Goal: Task Accomplishment & Management: Complete application form

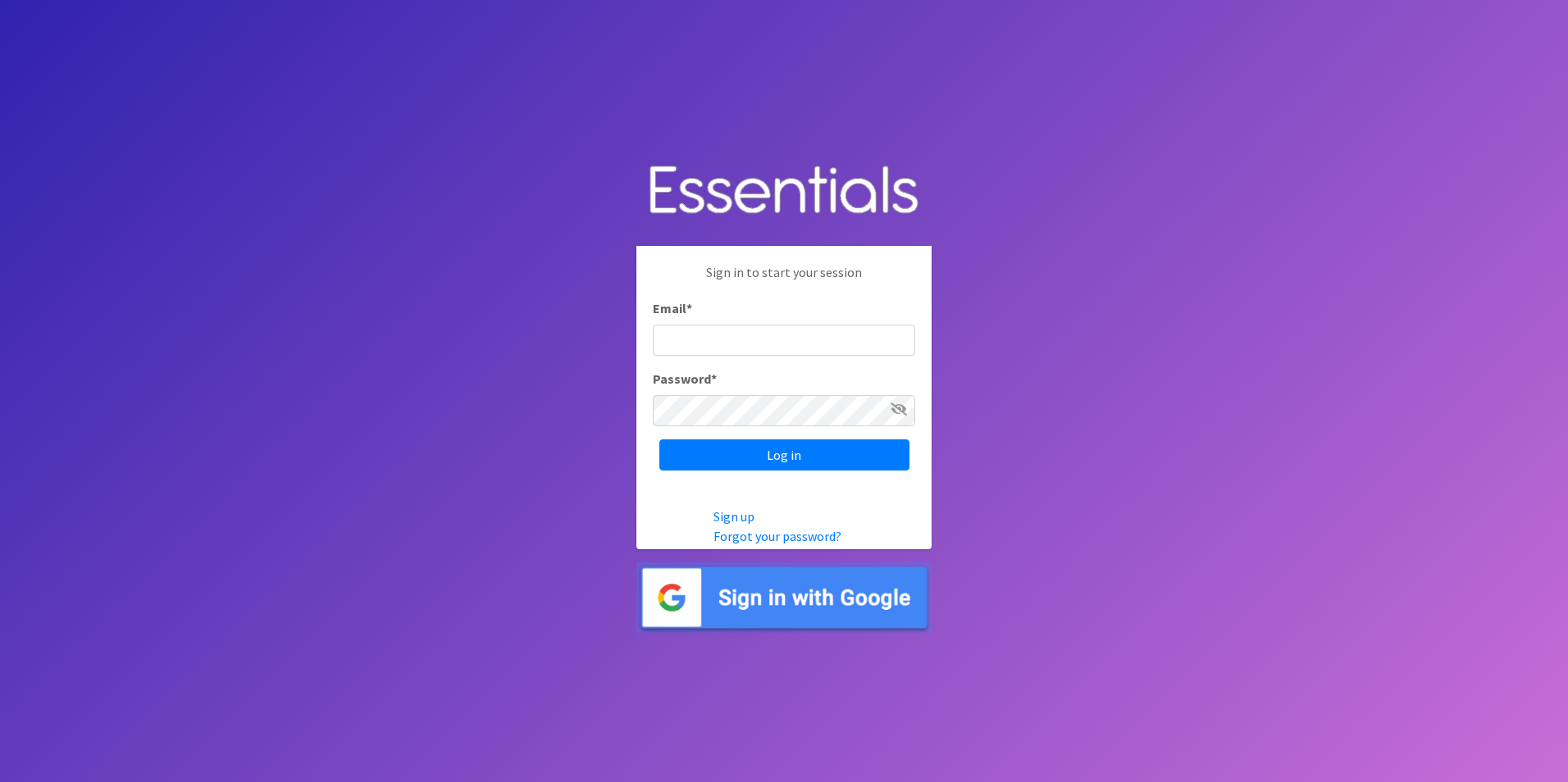
click at [811, 346] on input "Email *" at bounding box center [784, 340] width 262 height 31
type input "[PERSON_NAME][EMAIL_ADDRESS][PERSON_NAME][DOMAIN_NAME]"
click at [786, 460] on input "Log in" at bounding box center [784, 454] width 250 height 31
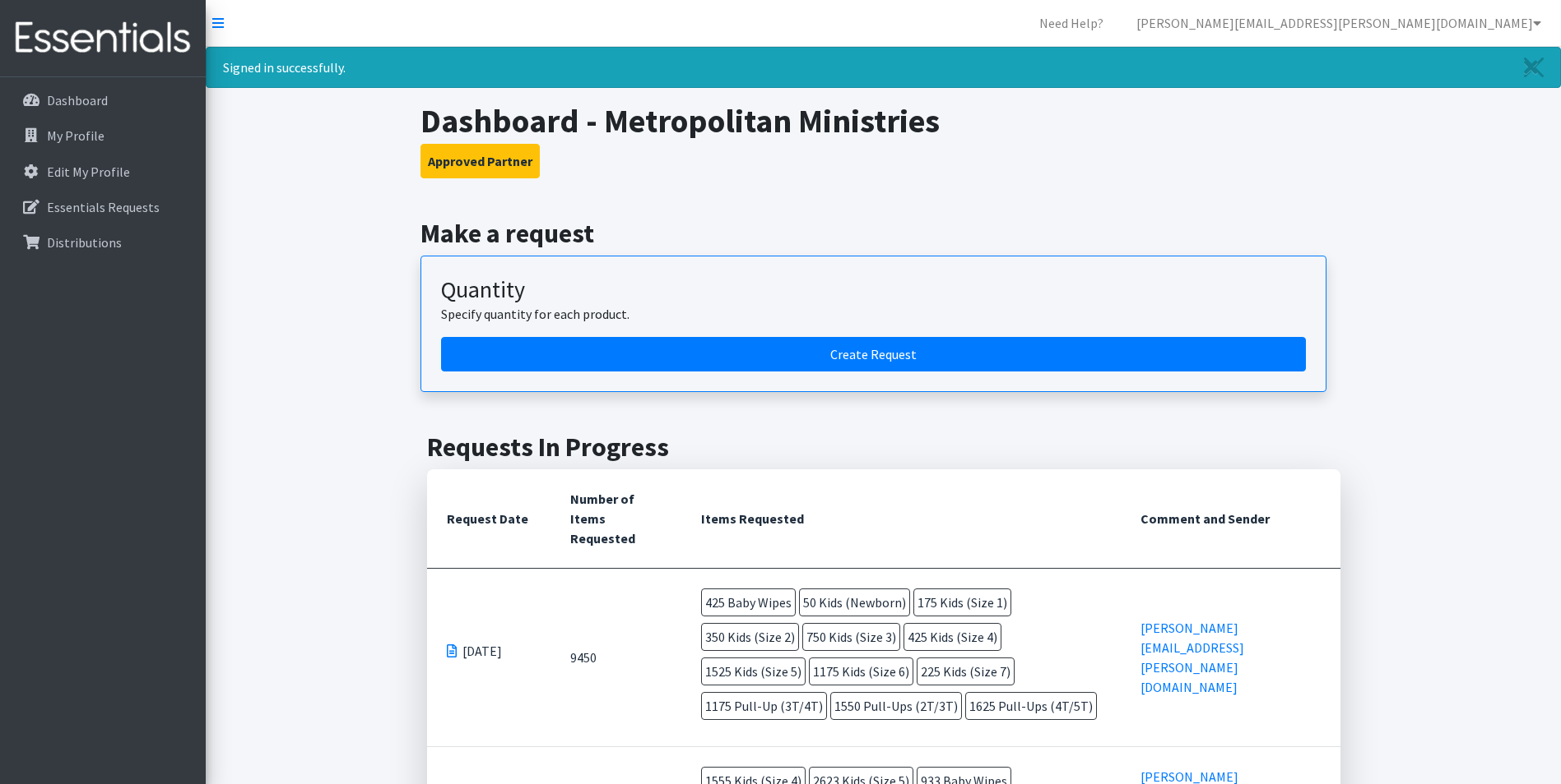
scroll to position [83, 0]
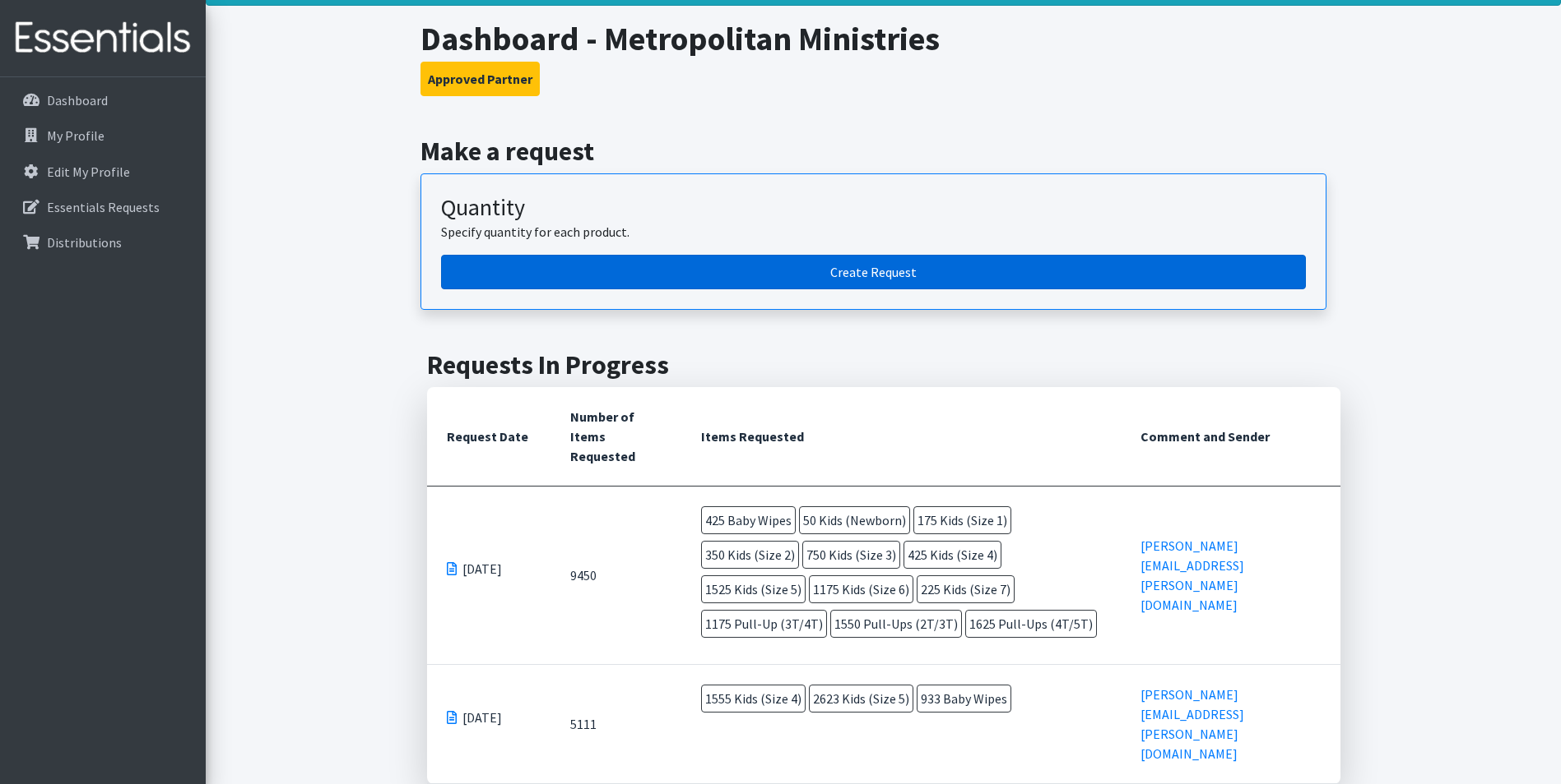
click at [996, 283] on link "Create Request" at bounding box center [872, 272] width 864 height 35
